Goal: Task Accomplishment & Management: Complete application form

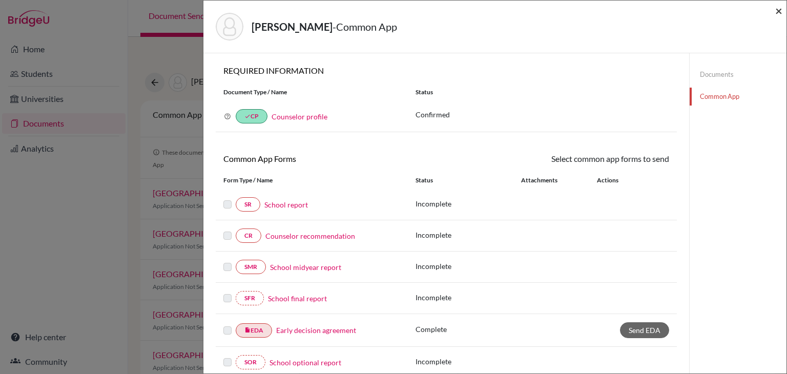
click at [779, 13] on span "×" at bounding box center [779, 10] width 7 height 15
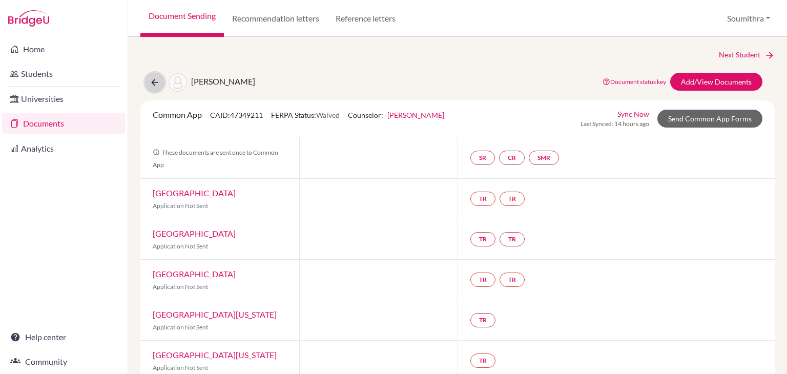
click at [158, 83] on icon at bounding box center [155, 82] width 10 height 10
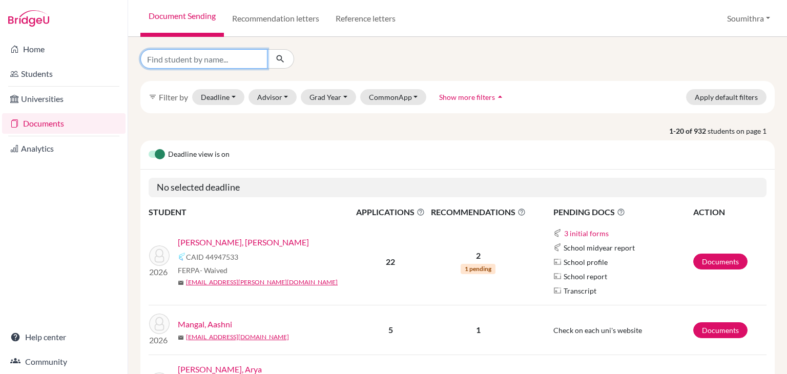
click at [256, 57] on input "Find student by name..." at bounding box center [203, 58] width 127 height 19
type input "kushagr"
click at [281, 61] on icon "submit" at bounding box center [280, 59] width 10 height 10
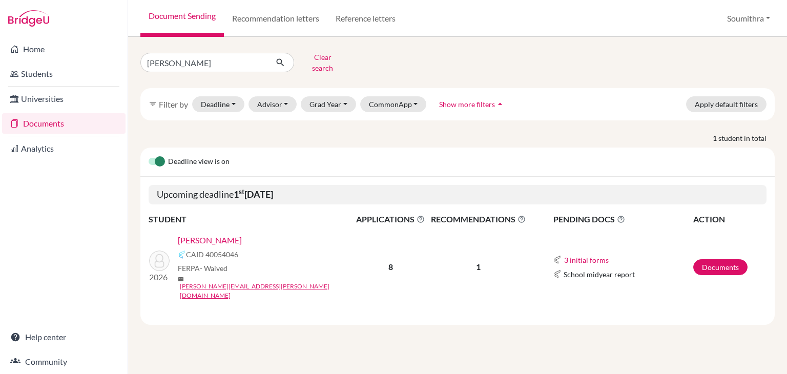
click at [219, 234] on link "Karn, Kushagr" at bounding box center [210, 240] width 64 height 12
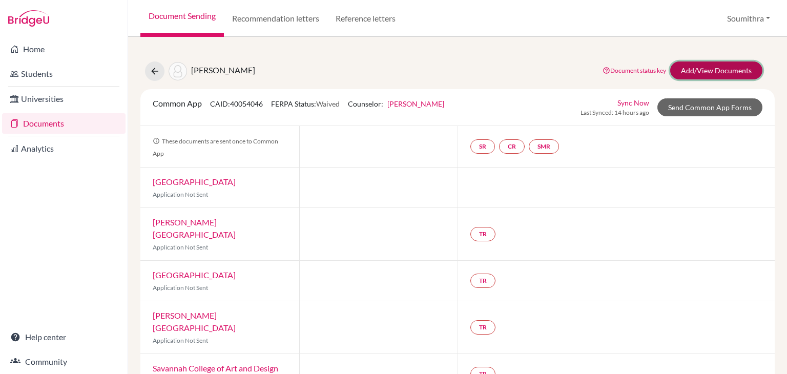
click at [700, 66] on link "Add/View Documents" at bounding box center [716, 71] width 92 height 18
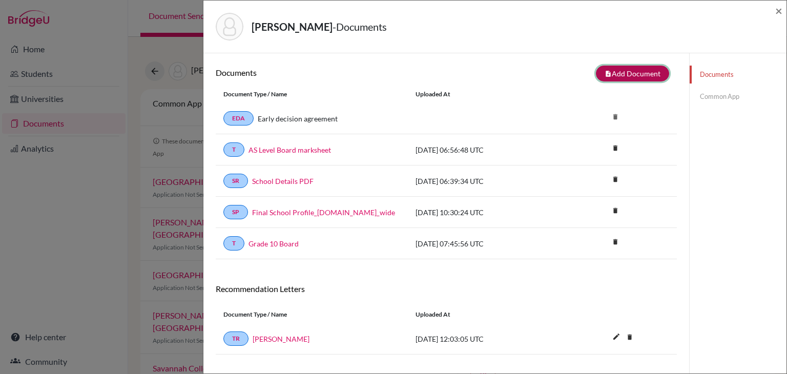
click at [651, 73] on button "note_add Add Document" at bounding box center [632, 74] width 73 height 16
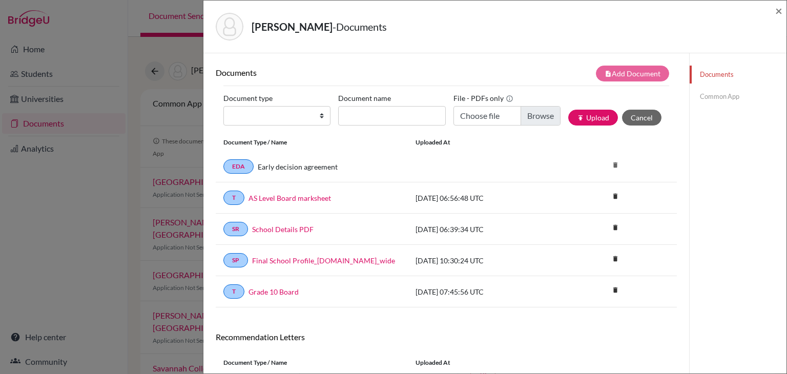
click at [706, 93] on link "Common App" at bounding box center [738, 97] width 97 height 18
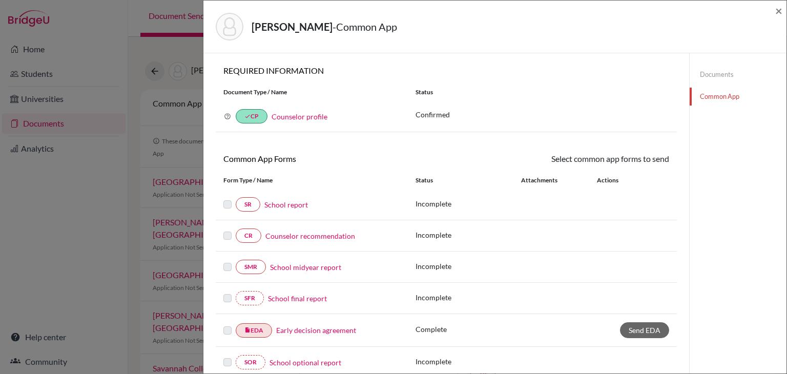
click at [299, 233] on link "Counselor recommendation" at bounding box center [311, 236] width 90 height 11
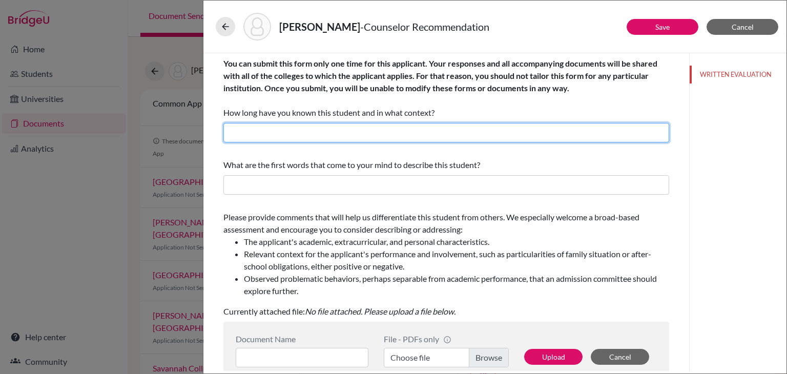
click at [324, 132] on input "text" at bounding box center [446, 132] width 446 height 19
type input "I have known Kushagr for 4 years as his college and career guidance counsellor …"
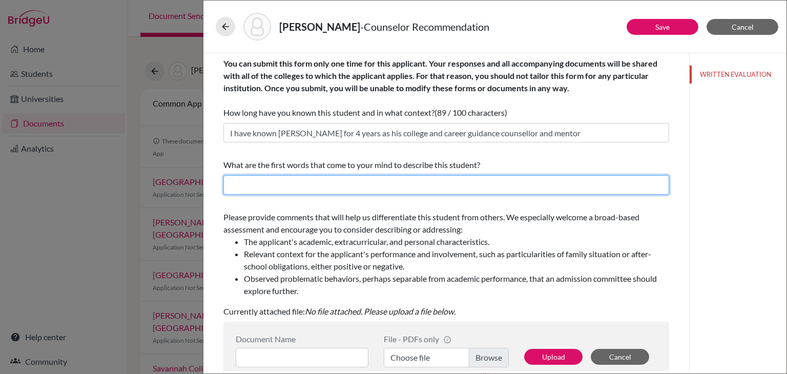
click at [351, 181] on input "text" at bounding box center [446, 184] width 446 height 19
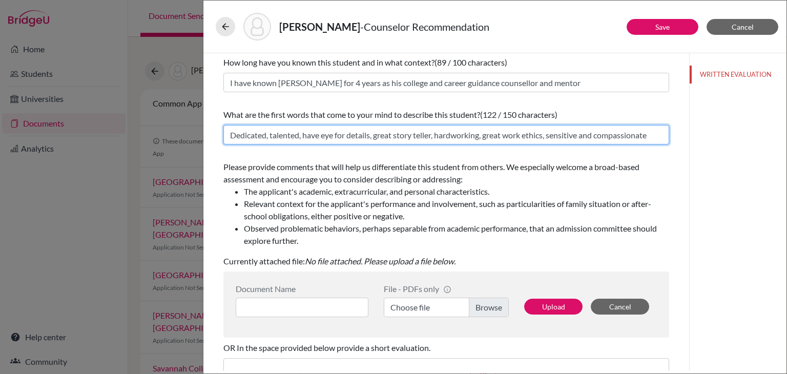
scroll to position [66, 0]
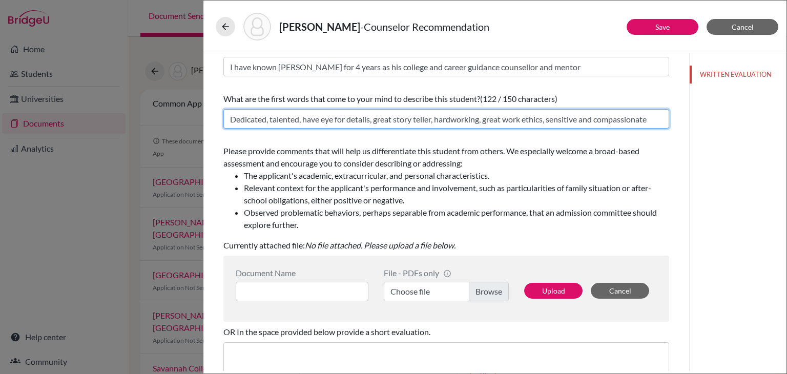
type input "Dedicated, talented, have eye for details, great story teller, hardworking, gre…"
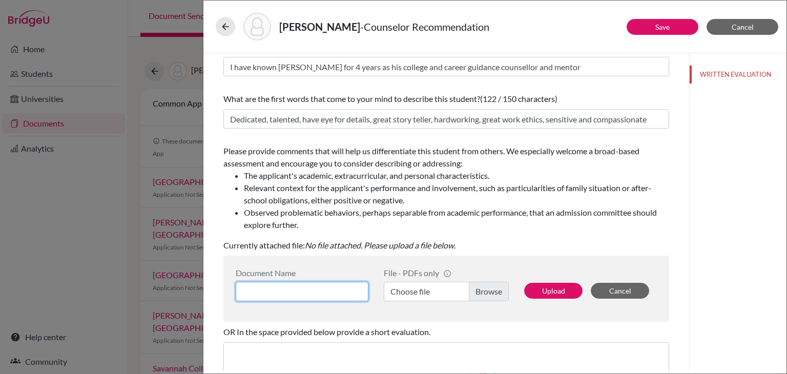
click at [321, 290] on input at bounding box center [302, 291] width 133 height 19
type input "Kushagr Counsellor reco"
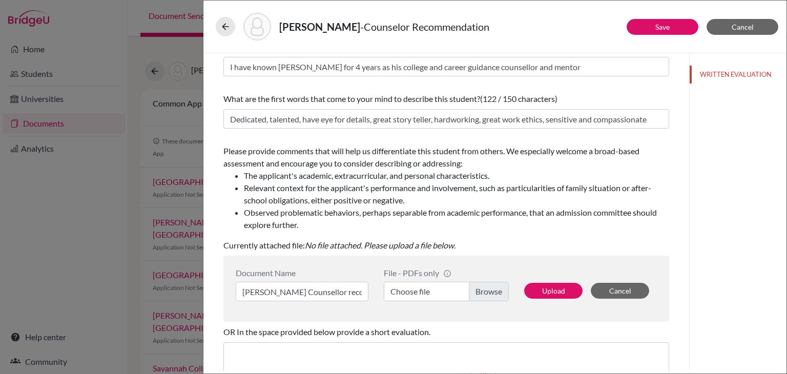
click at [417, 296] on label "Choose file" at bounding box center [446, 291] width 125 height 19
click at [417, 296] on input "Choose file" at bounding box center [446, 291] width 125 height 19
click at [552, 295] on button "Upload" at bounding box center [553, 291] width 58 height 16
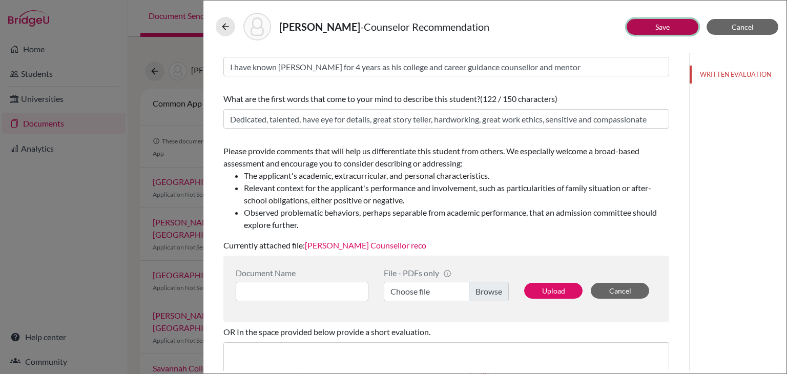
click at [653, 27] on button "Save" at bounding box center [663, 27] width 72 height 16
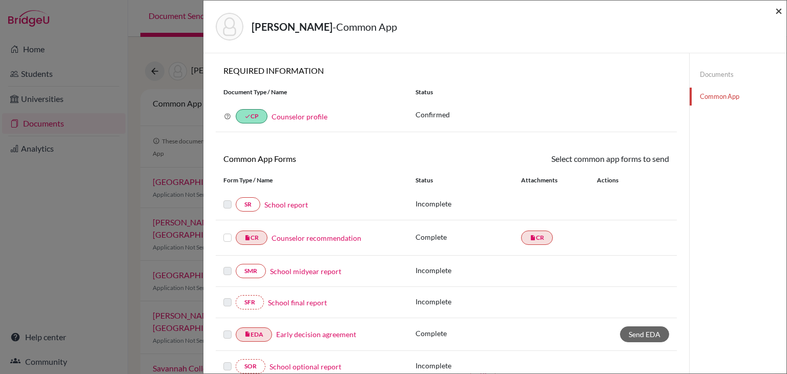
click at [780, 11] on span "×" at bounding box center [779, 10] width 7 height 15
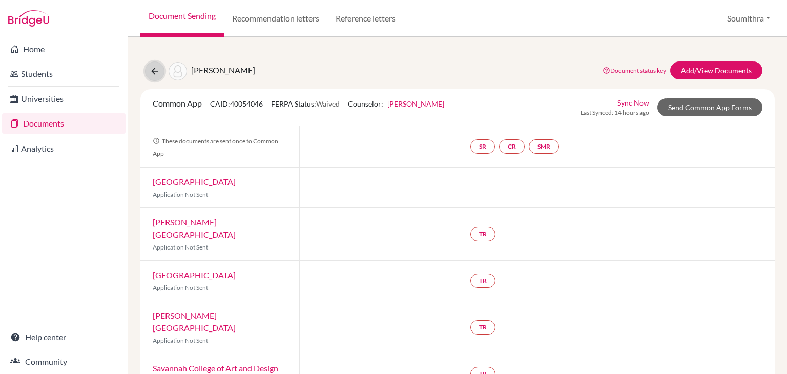
click at [152, 73] on icon at bounding box center [155, 71] width 10 height 10
